Goal: Transaction & Acquisition: Purchase product/service

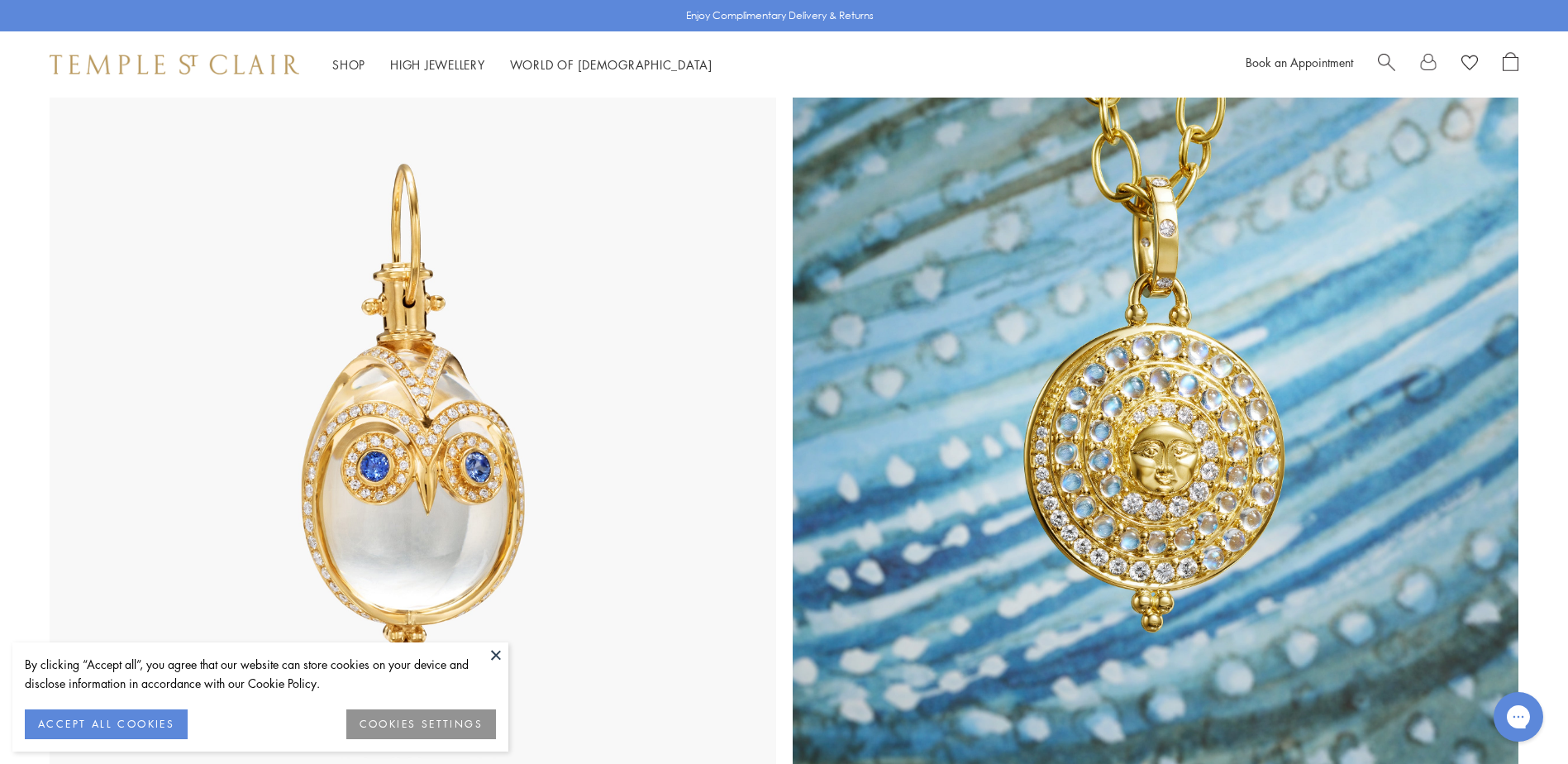
scroll to position [909, 0]
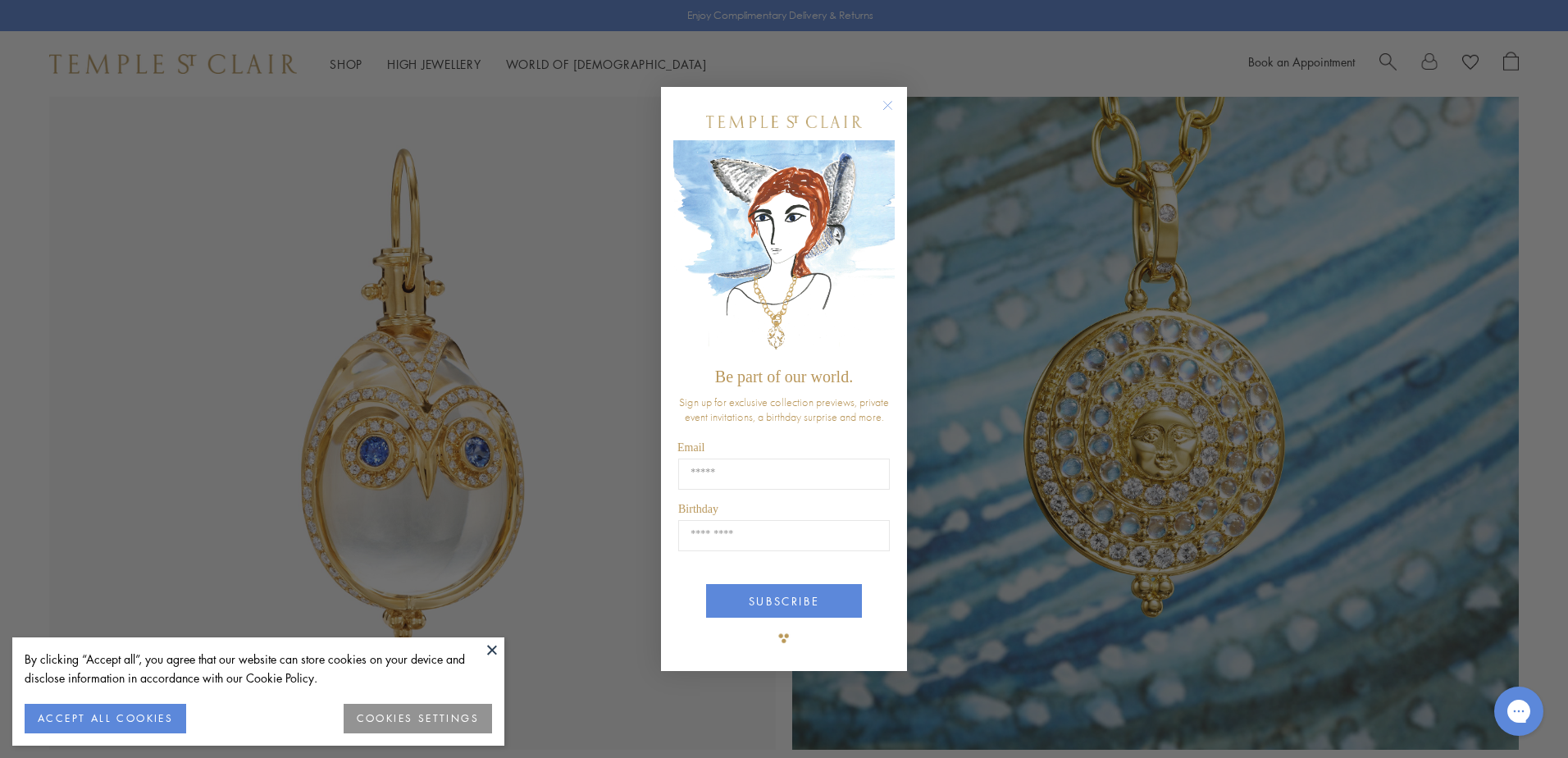
click at [889, 100] on circle "Close dialog" at bounding box center [888, 106] width 20 height 20
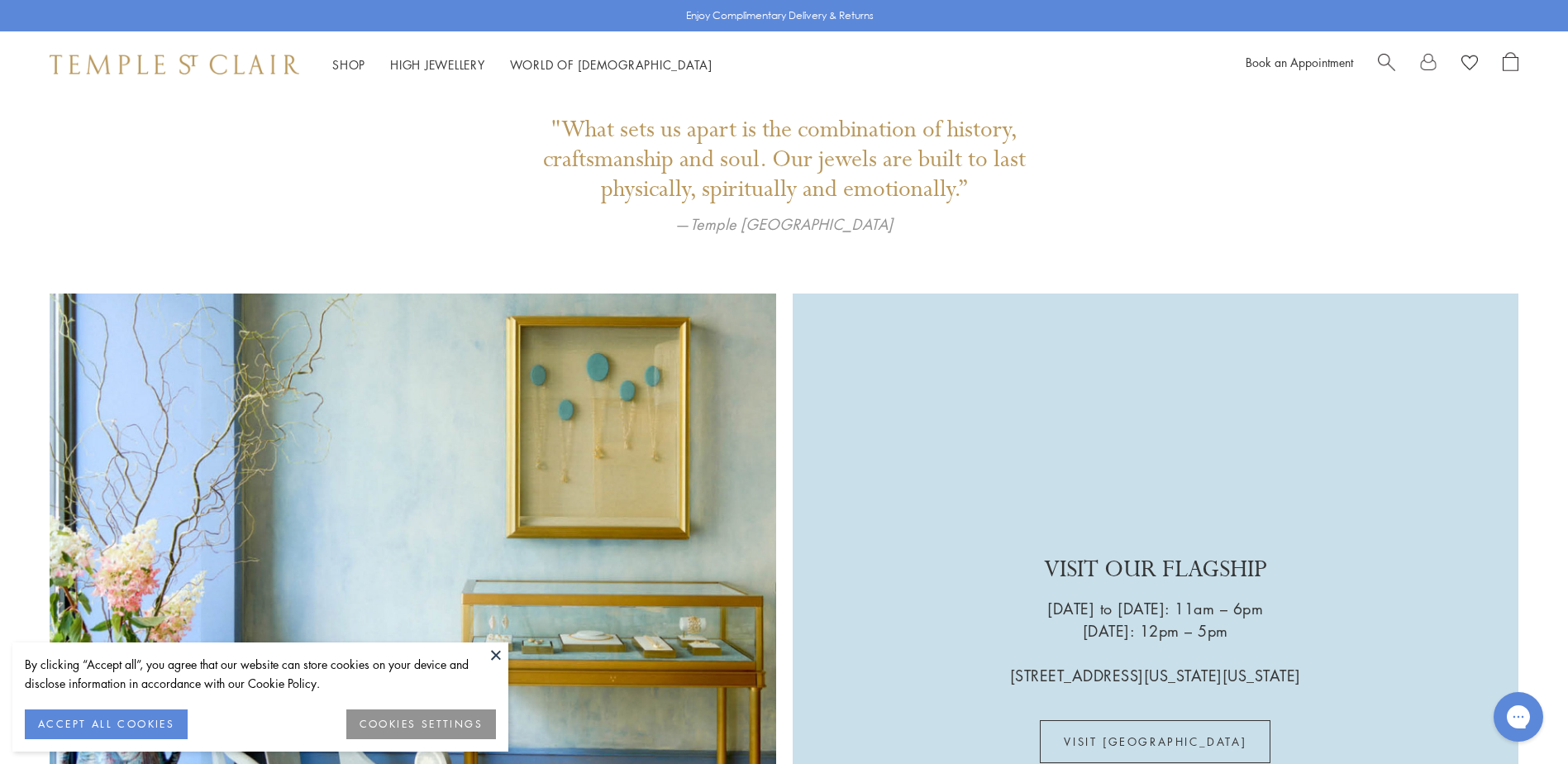
scroll to position [4126, 0]
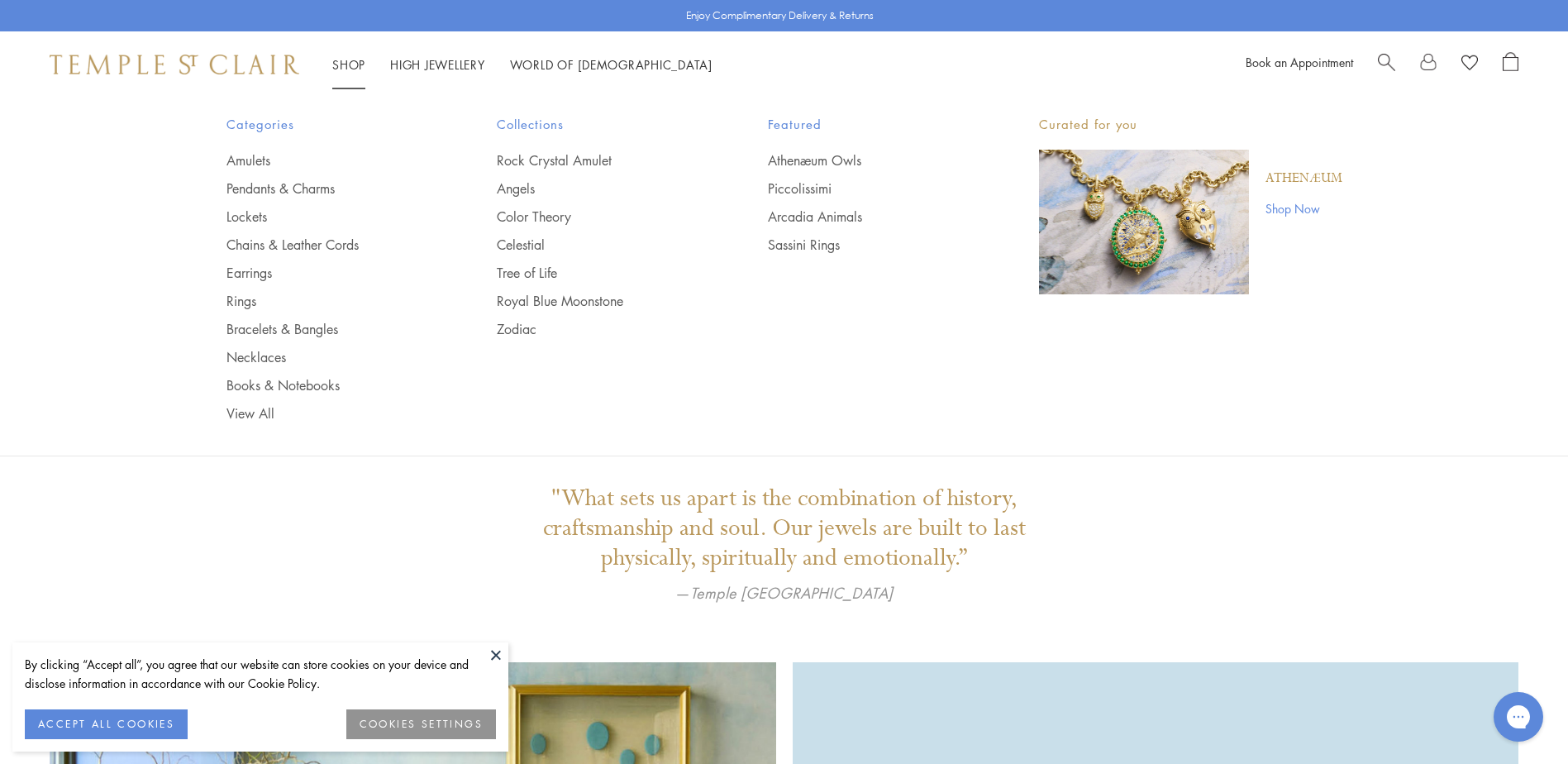
click at [354, 66] on link "Shop Shop" at bounding box center [348, 65] width 33 height 17
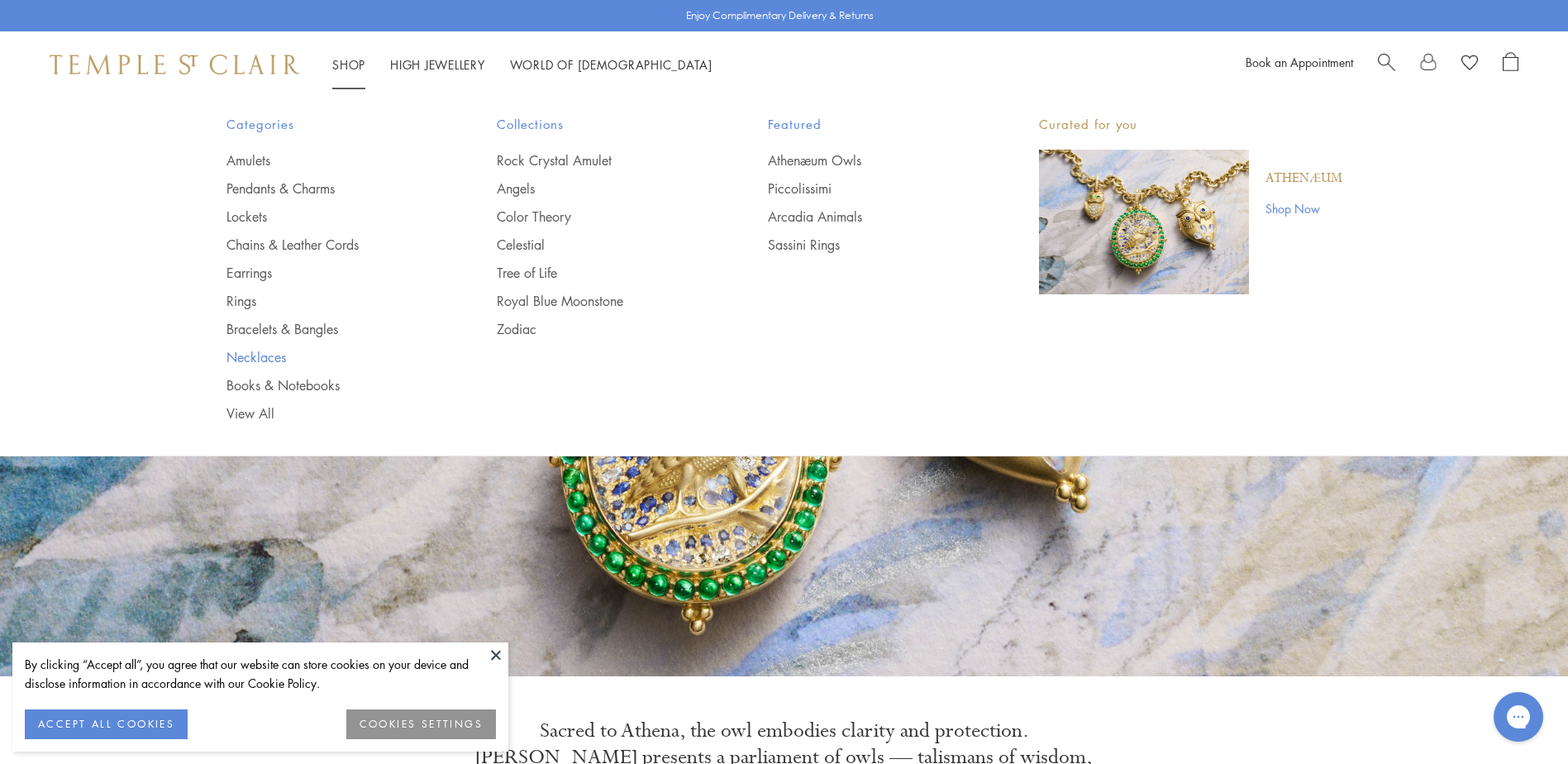
click at [265, 358] on link "Necklaces" at bounding box center [329, 357] width 205 height 18
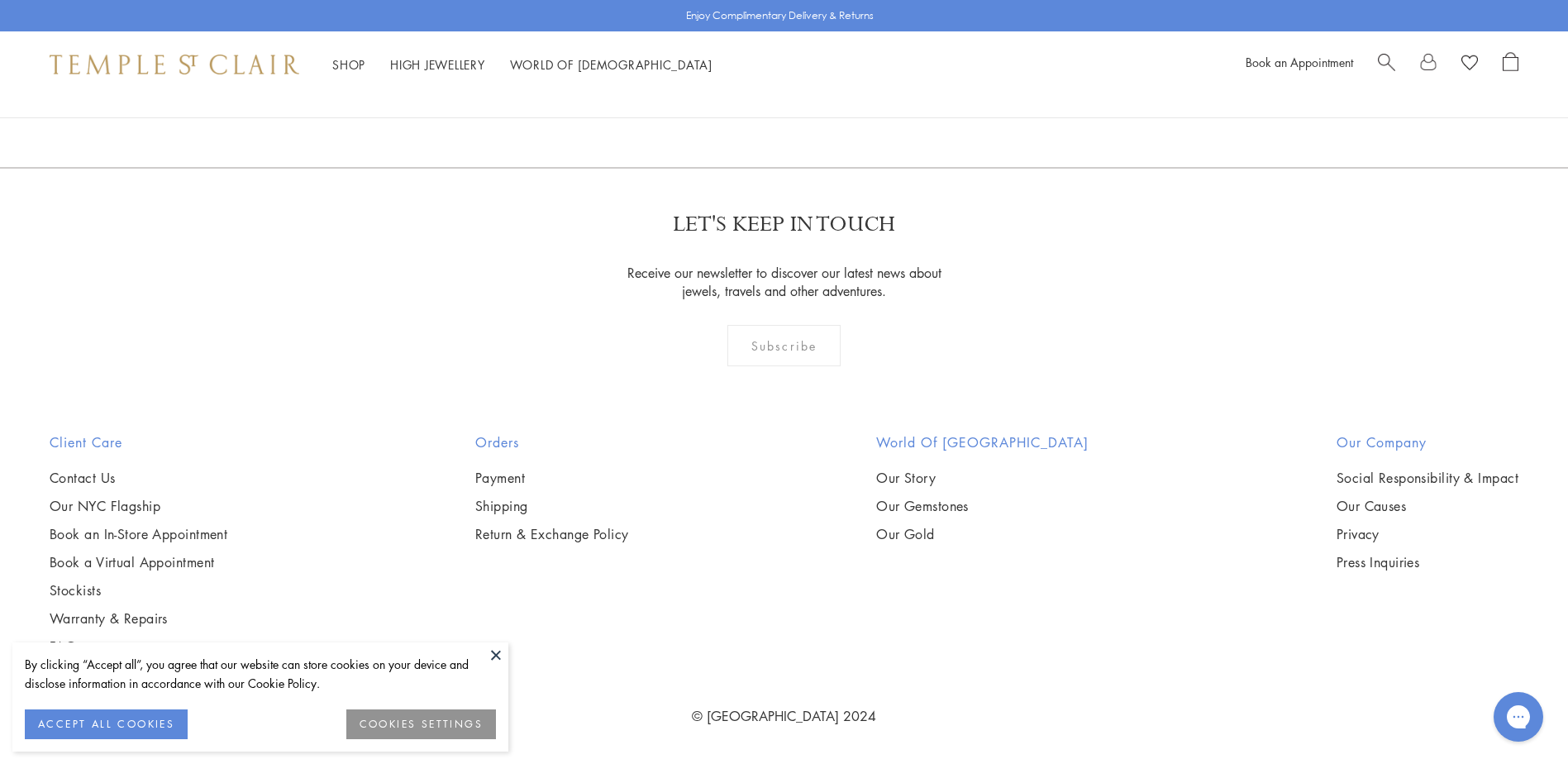
scroll to position [2066, 0]
click at [0, 0] on img at bounding box center [0, 0] width 0 height 0
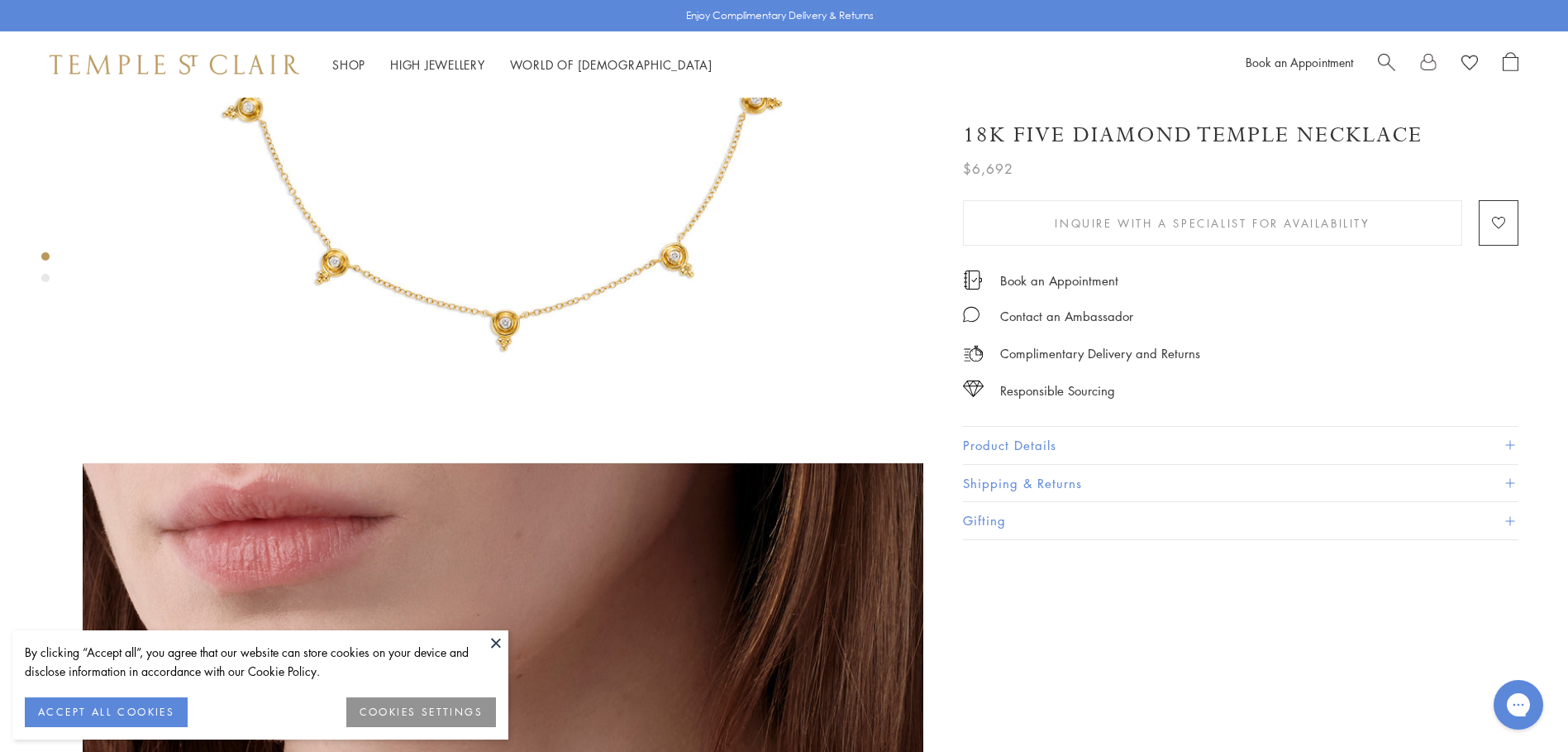
scroll to position [496, 0]
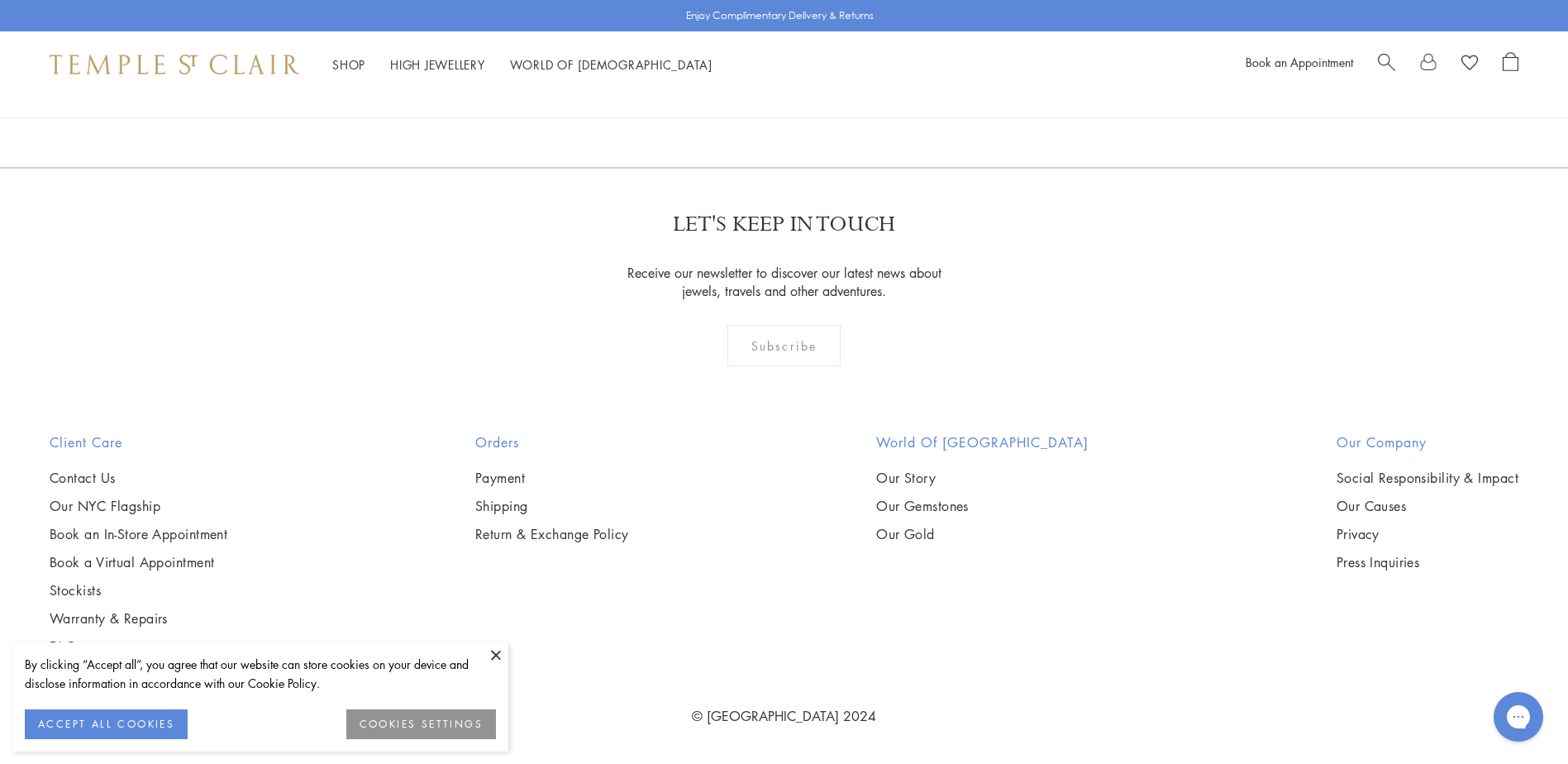
scroll to position [7190, 0]
click at [0, 0] on img at bounding box center [0, 0] width 0 height 0
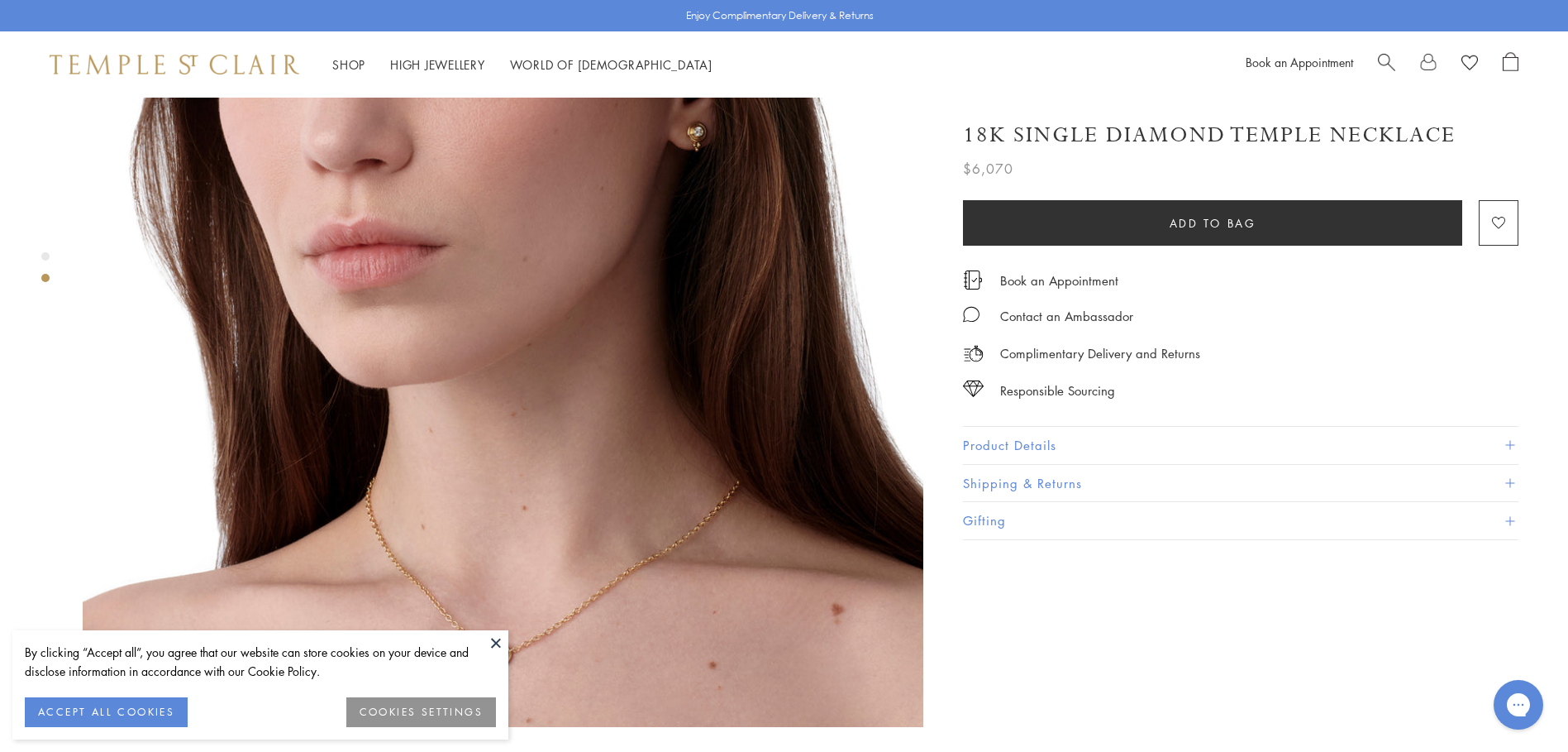
scroll to position [1158, 0]
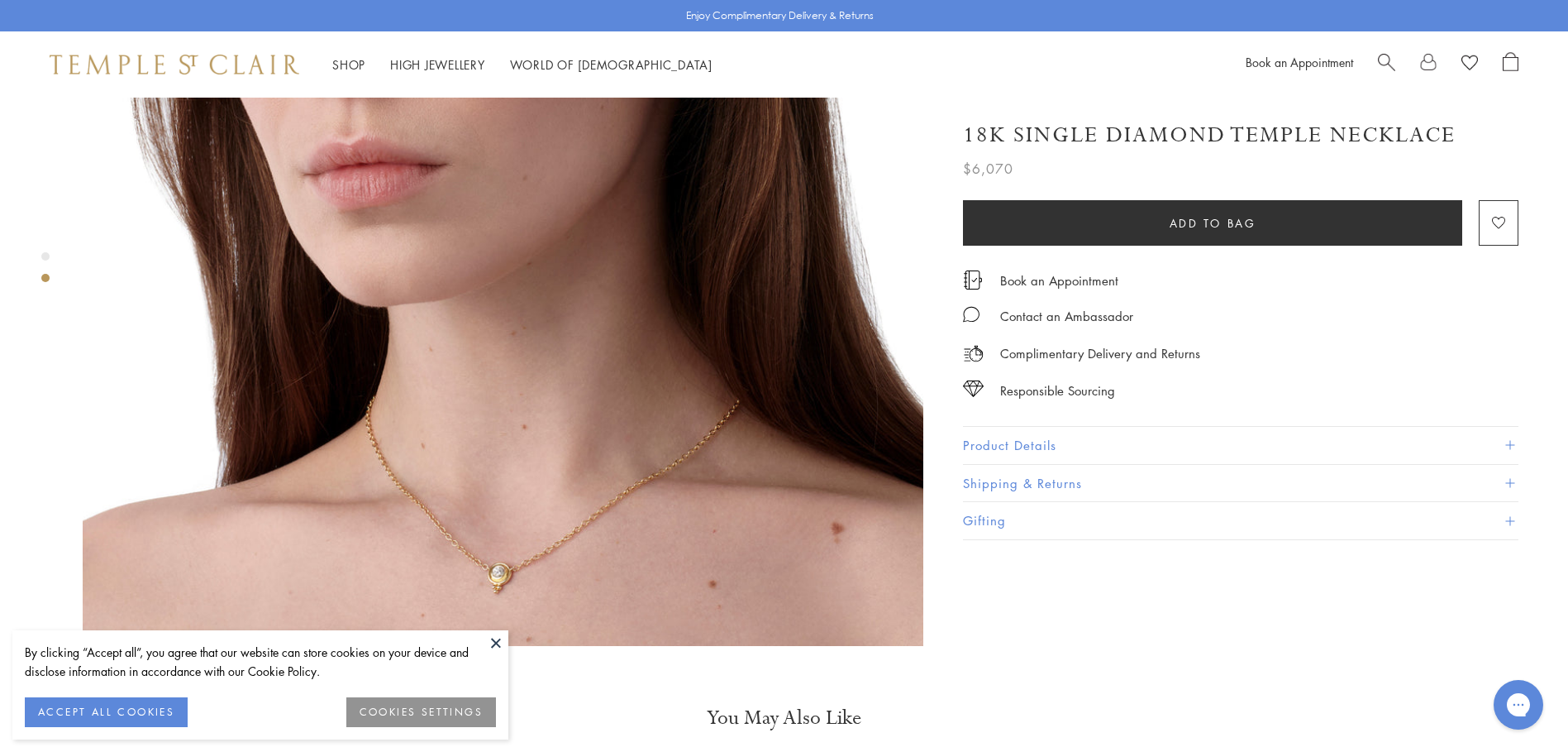
click at [168, 710] on button "ACCEPT ALL COOKIES" at bounding box center [107, 712] width 163 height 29
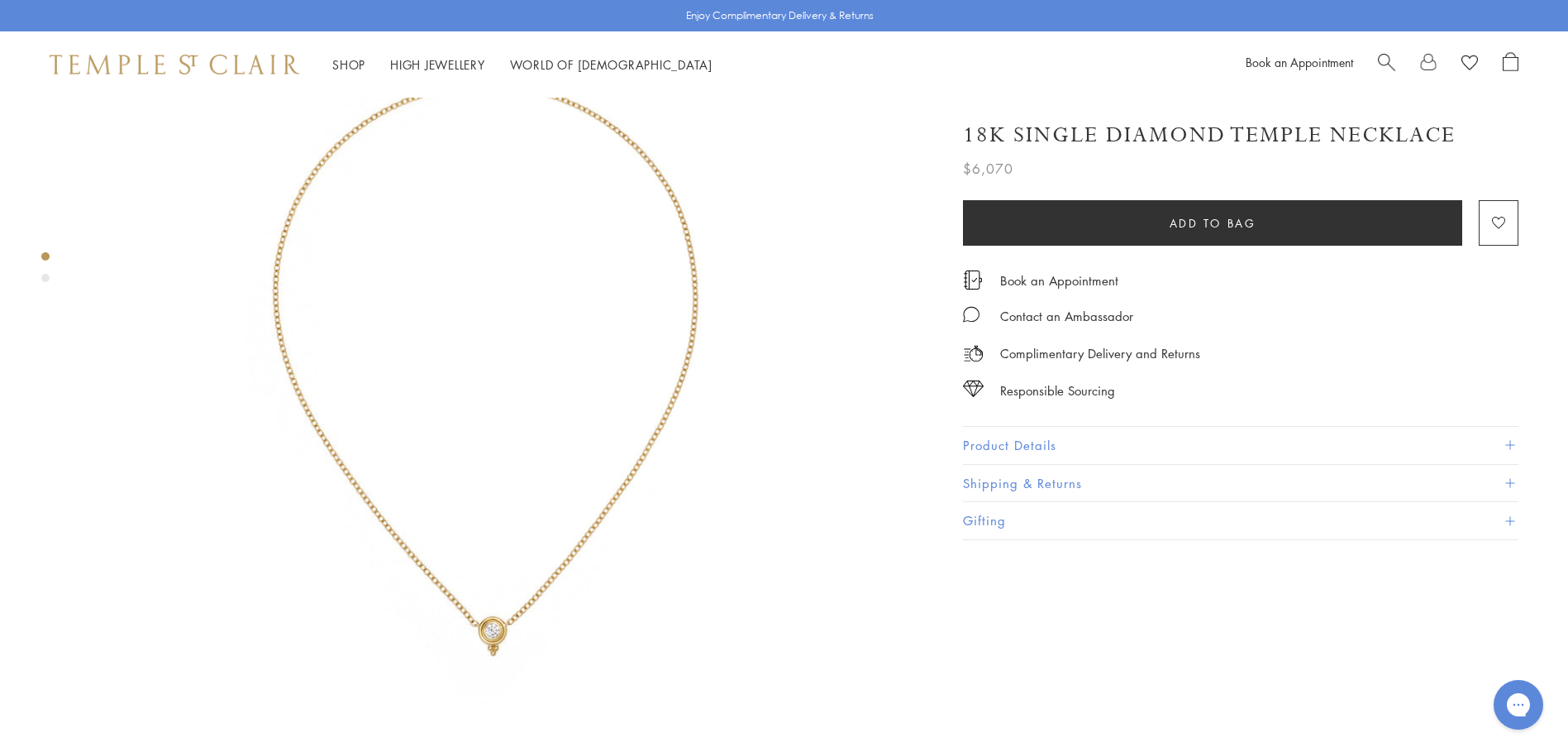
scroll to position [83, 0]
